Goal: Transaction & Acquisition: Register for event/course

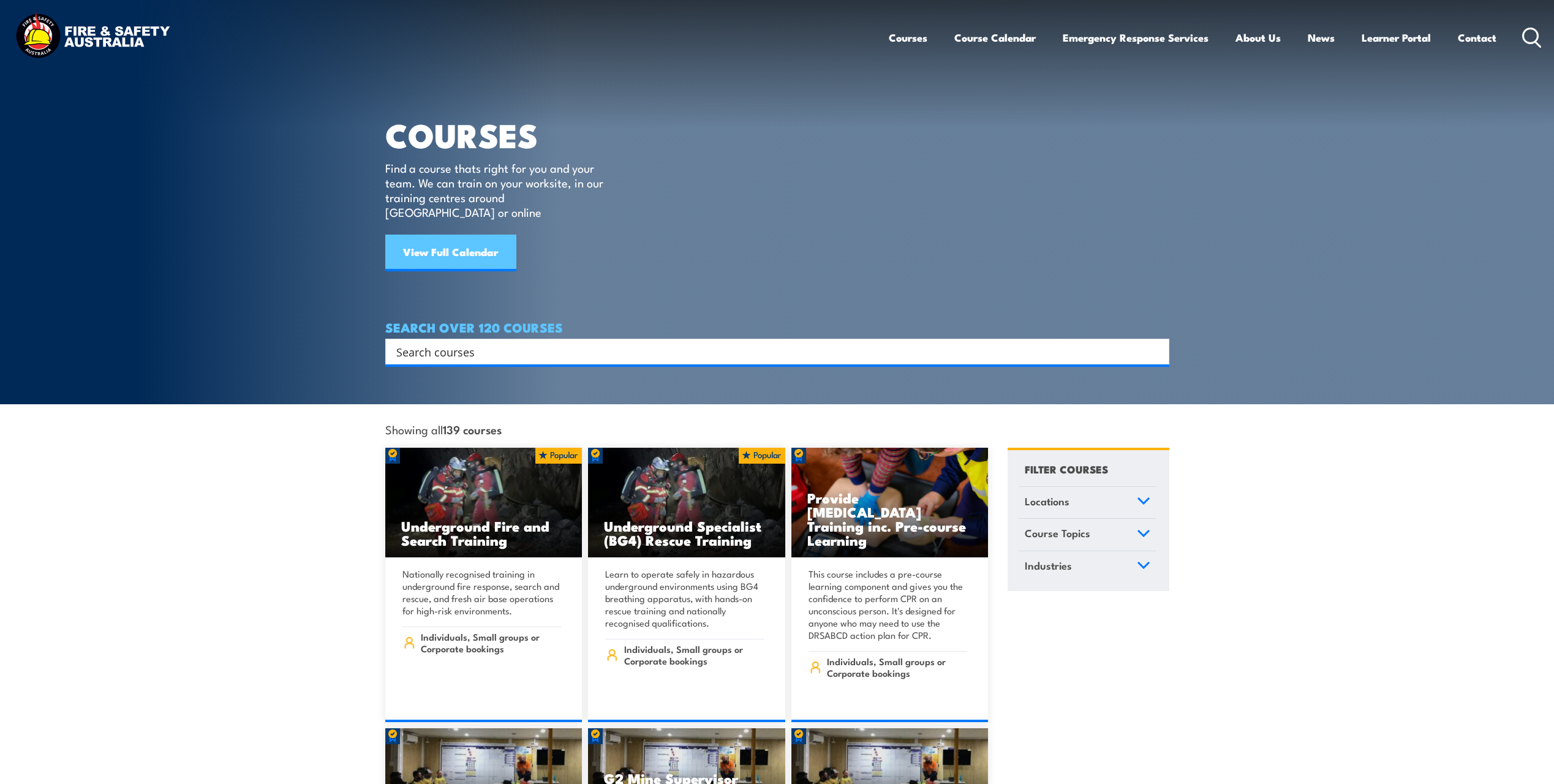
click at [466, 235] on link "View Full Calendar" at bounding box center [450, 253] width 131 height 37
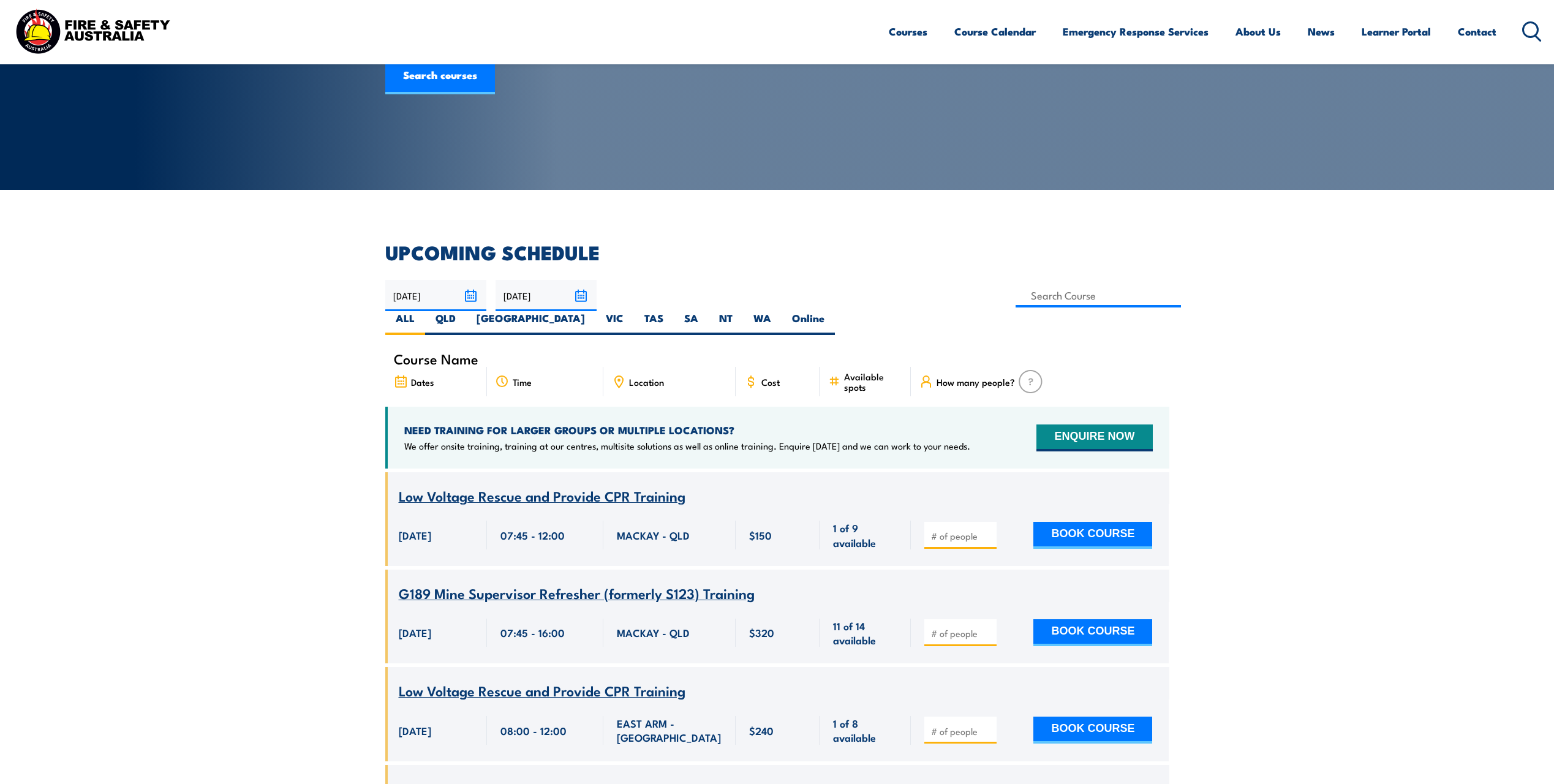
scroll to position [61, 0]
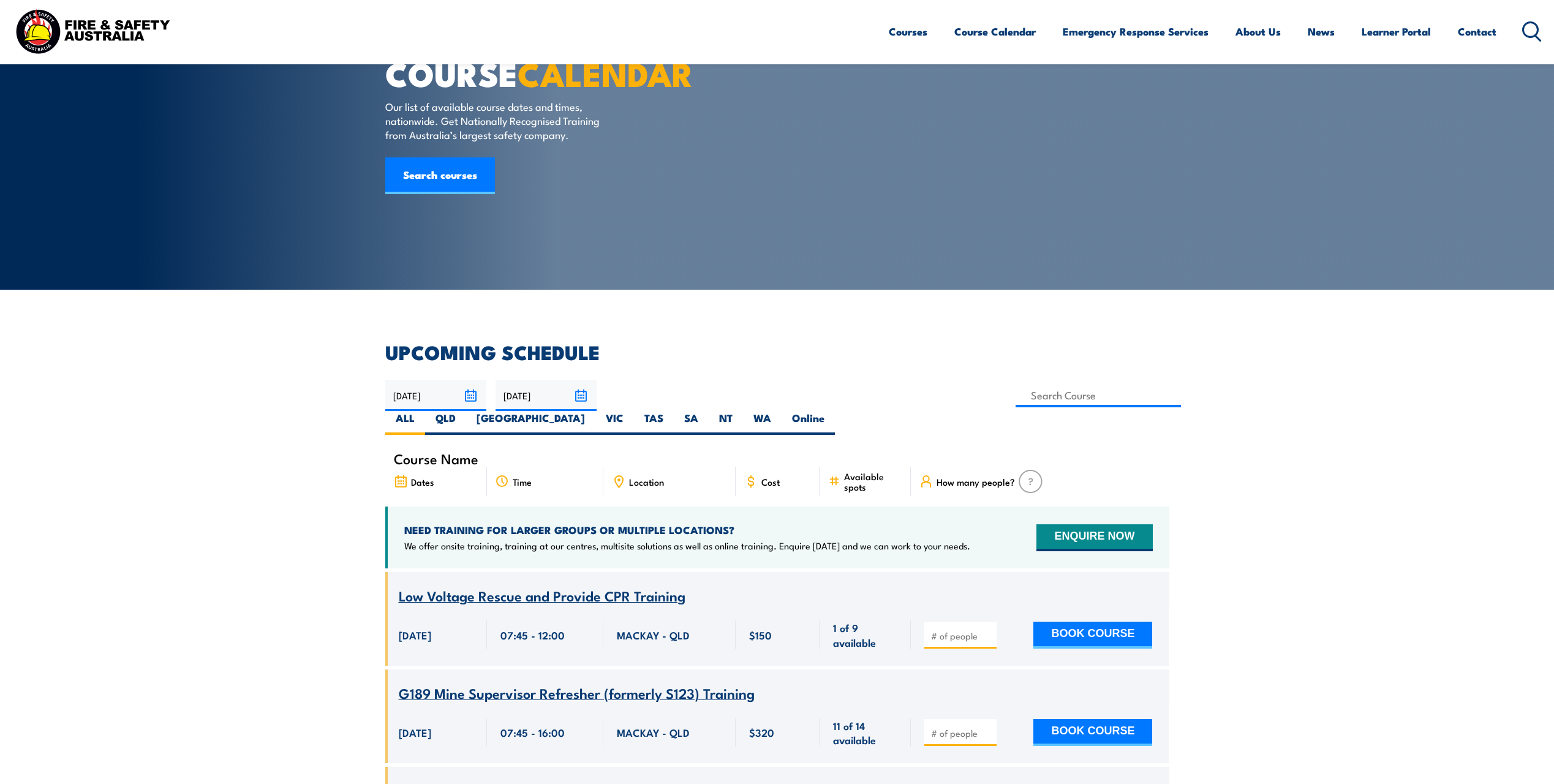
click at [657, 476] on span "Location" at bounding box center [646, 482] width 35 height 10
click at [635, 476] on span "Location" at bounding box center [646, 482] width 35 height 10
